Goal: Task Accomplishment & Management: Complete application form

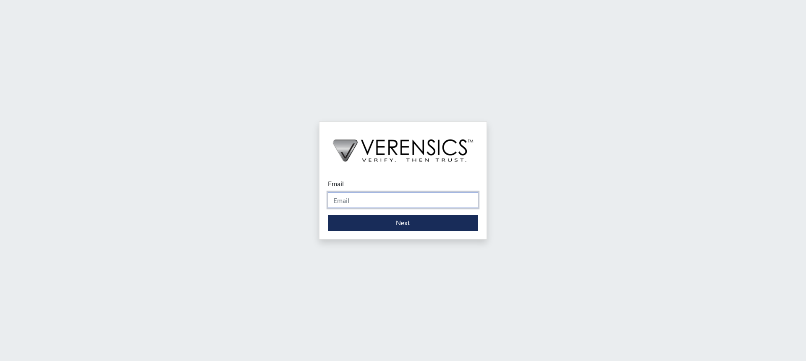
click at [364, 201] on input "Email" at bounding box center [403, 200] width 150 height 16
type input "[PERSON_NAME][EMAIL_ADDRESS][PERSON_NAME][DOMAIN_NAME]"
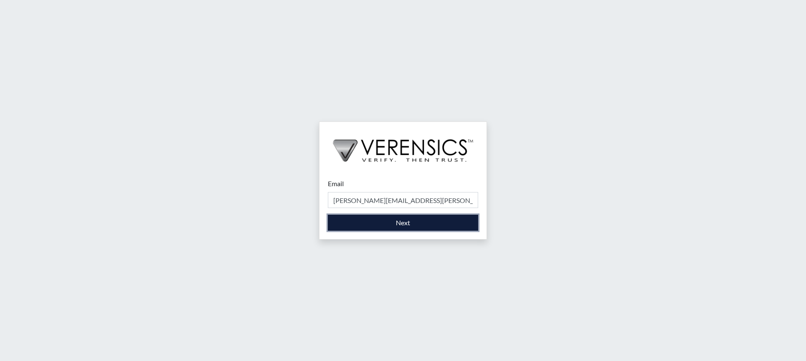
click at [382, 227] on button "Next" at bounding box center [403, 223] width 150 height 16
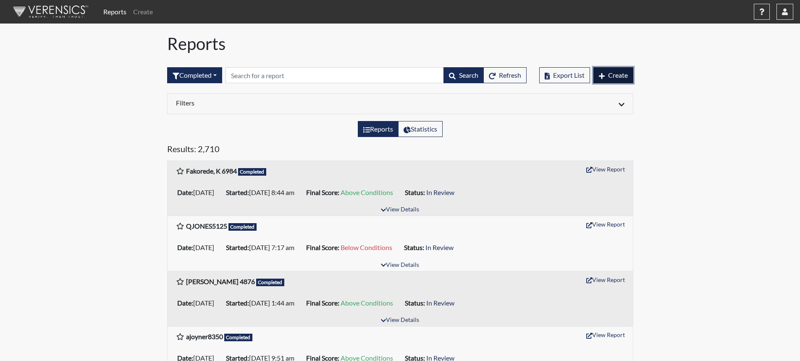
click at [621, 73] on span "Create" at bounding box center [618, 75] width 20 height 8
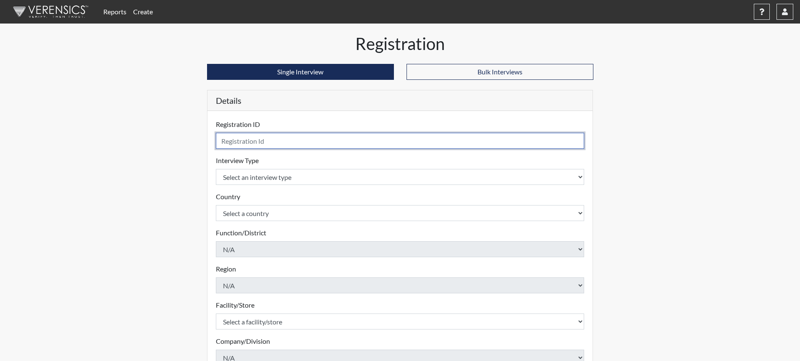
click at [335, 147] on input "text" at bounding box center [400, 141] width 369 height 16
type input "RBennett5772"
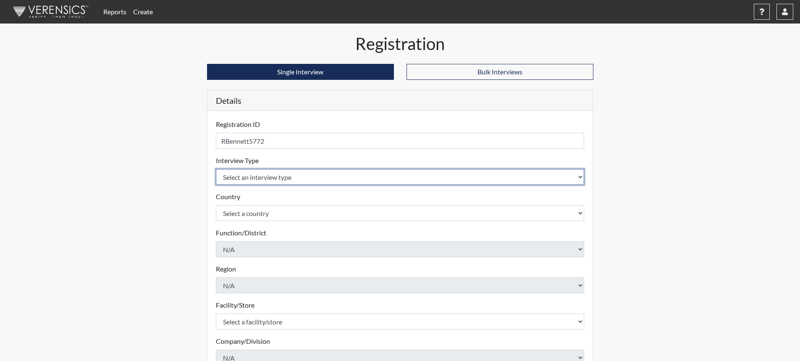
click at [331, 172] on select "Select an interview type Corrections Pre-Employment" at bounding box center [400, 177] width 369 height 16
select select "ff733e93-e1bf-11ea-9c9f-0eff0cf7eb8f"
click at [216, 169] on select "Select an interview type Corrections Pre-Employment" at bounding box center [400, 177] width 369 height 16
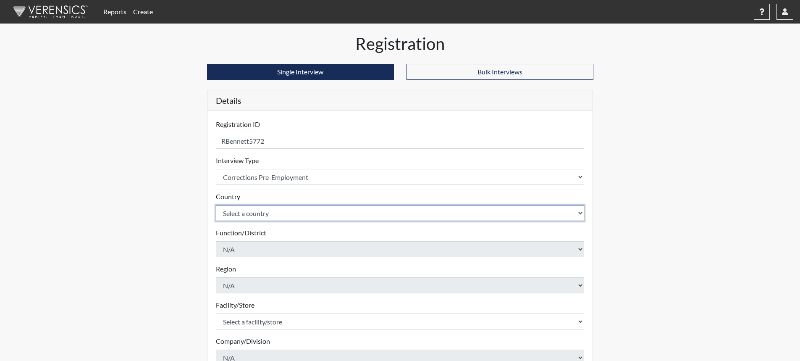
click at [300, 213] on select "Select a country [GEOGRAPHIC_DATA] [GEOGRAPHIC_DATA]" at bounding box center [400, 213] width 369 height 16
select select "united-states-of-[GEOGRAPHIC_DATA]"
click at [216, 205] on select "Select a country [GEOGRAPHIC_DATA] [GEOGRAPHIC_DATA]" at bounding box center [400, 213] width 369 height 16
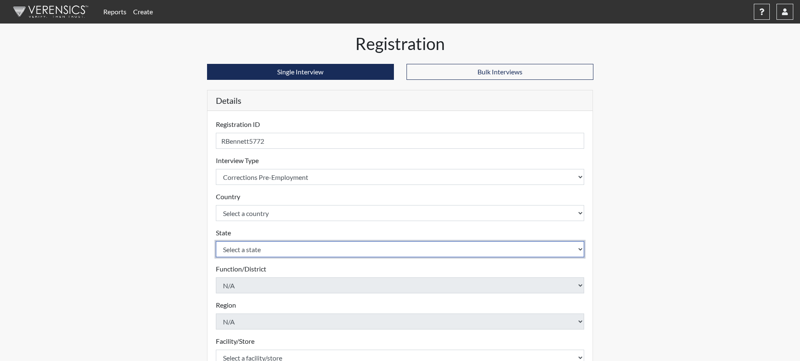
click at [278, 251] on select "Select a state [US_STATE] [US_STATE] [US_STATE] [US_STATE] [US_STATE] [US_STATE…" at bounding box center [400, 249] width 369 height 16
select select "SC"
click at [216, 241] on select "Select a state [US_STATE] [US_STATE] [US_STATE] [US_STATE] [US_STATE] [US_STATE…" at bounding box center [400, 249] width 369 height 16
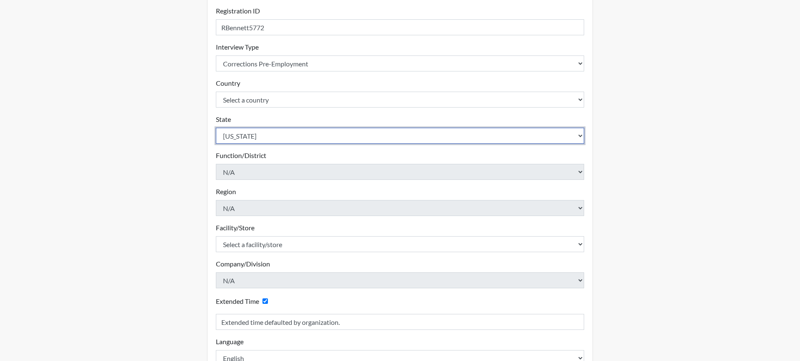
scroll to position [126, 0]
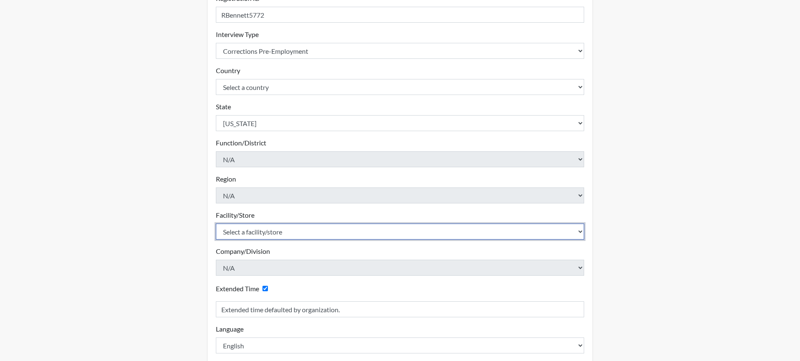
click at [262, 231] on select "Select a facility/store [GEOGRAPHIC_DATA] CI Broad River CI [PERSON_NAME] CI Di…" at bounding box center [400, 231] width 369 height 16
select select "691d6565-f5f6-4542-897a-84469a4b0922"
click at [216, 223] on select "Select a facility/store [GEOGRAPHIC_DATA] CI Broad River CI [PERSON_NAME] CI Di…" at bounding box center [400, 231] width 369 height 16
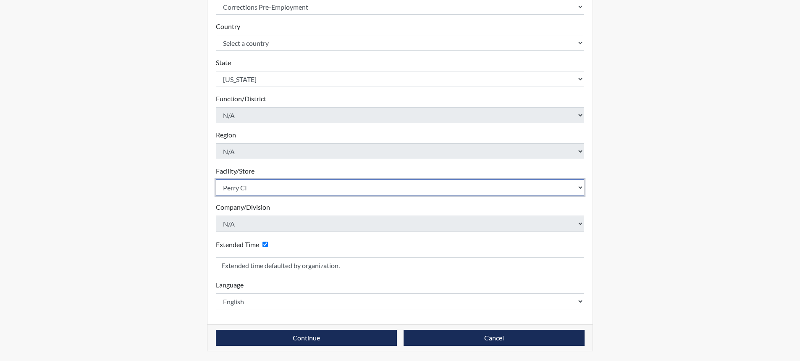
scroll to position [171, 0]
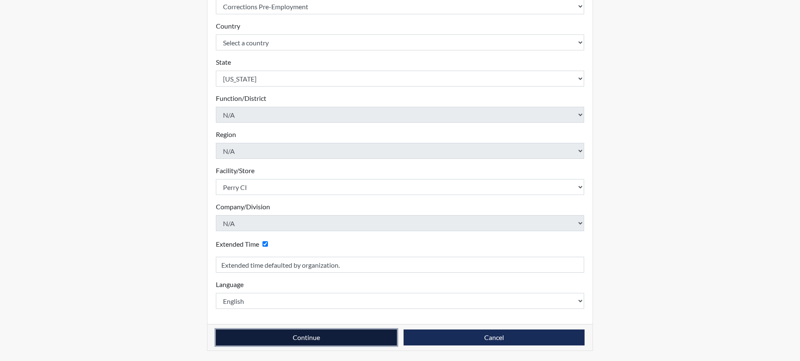
click at [315, 338] on button "Continue" at bounding box center [306, 337] width 181 height 16
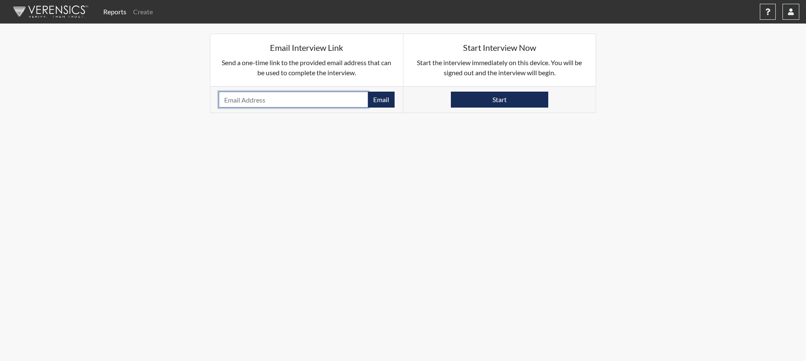
click at [260, 103] on input "email" at bounding box center [294, 100] width 150 height 16
type input "[EMAIL_ADDRESS][DOMAIN_NAME]"
click at [389, 97] on button "Email" at bounding box center [381, 100] width 27 height 16
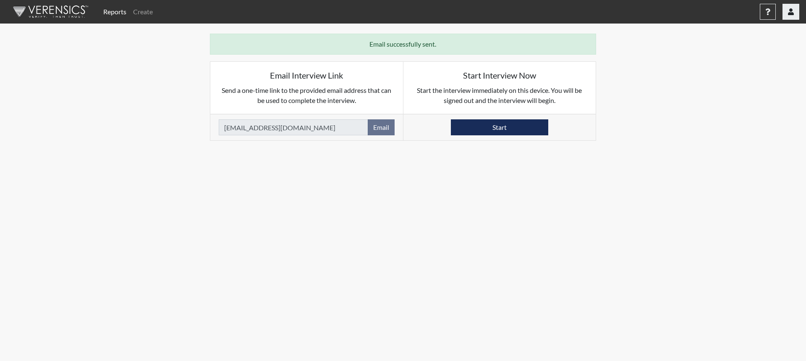
click at [790, 15] on button "button" at bounding box center [791, 12] width 17 height 16
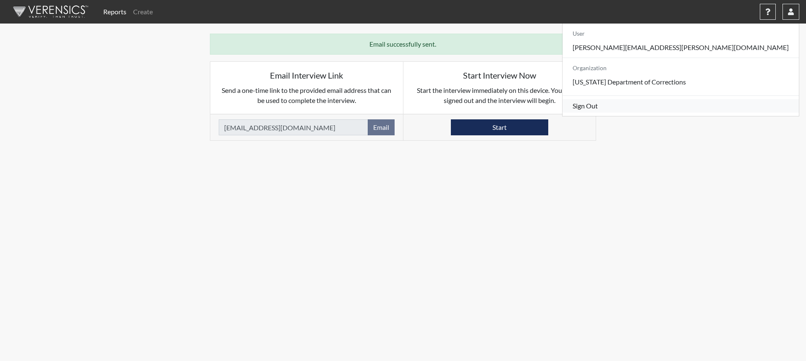
click at [724, 113] on link "Sign Out" at bounding box center [681, 105] width 236 height 13
